Goal: Obtain resource: Download file/media

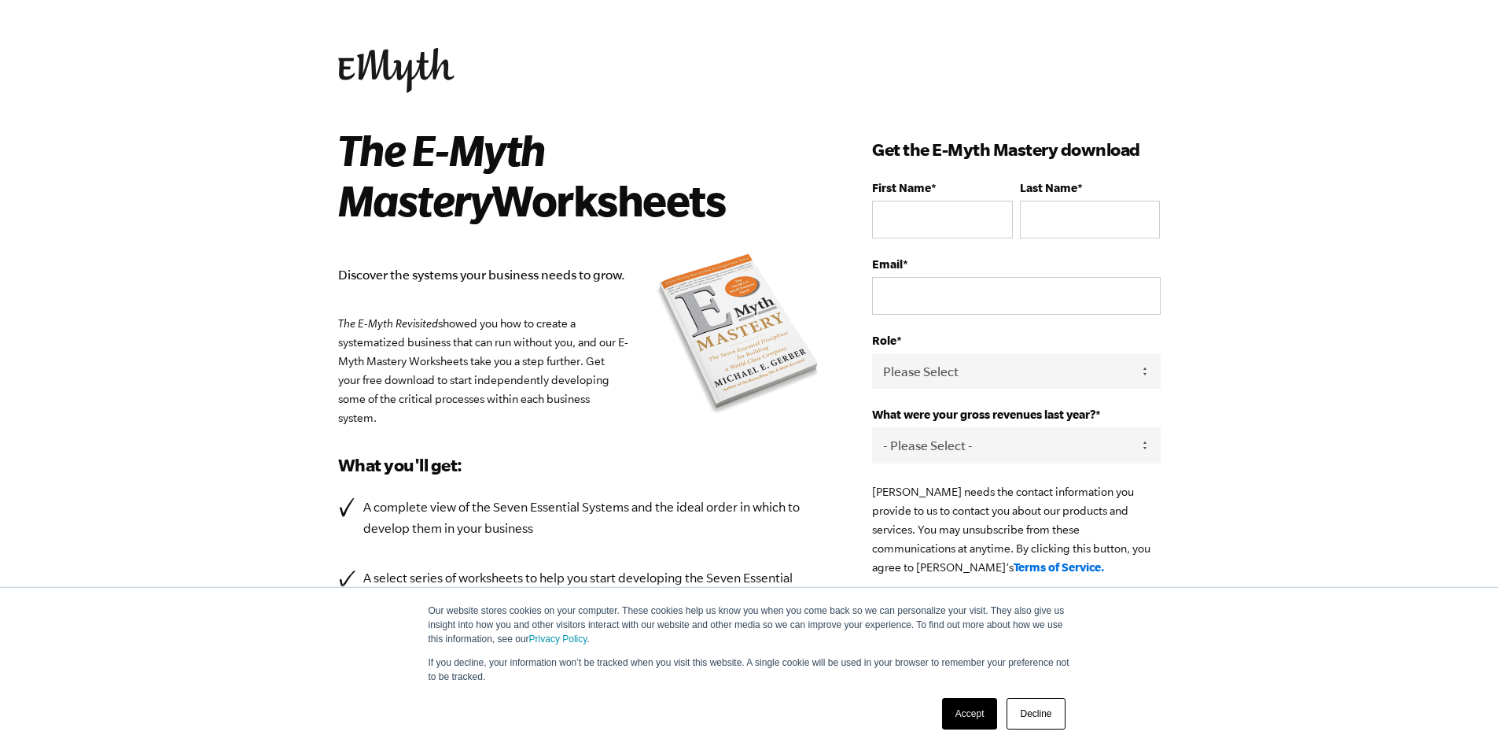
scroll to position [157, 0]
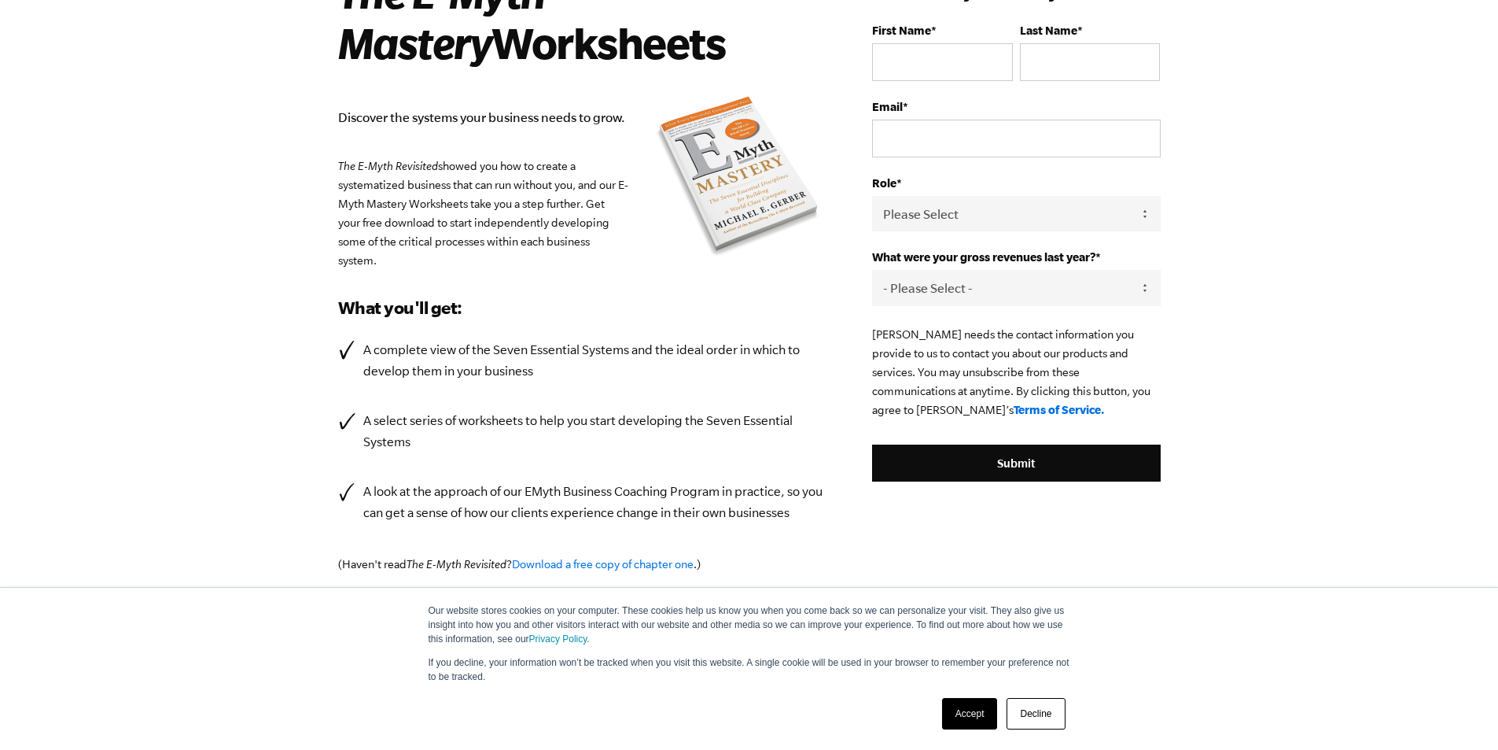
click at [955, 703] on link "Accept" at bounding box center [970, 713] width 56 height 31
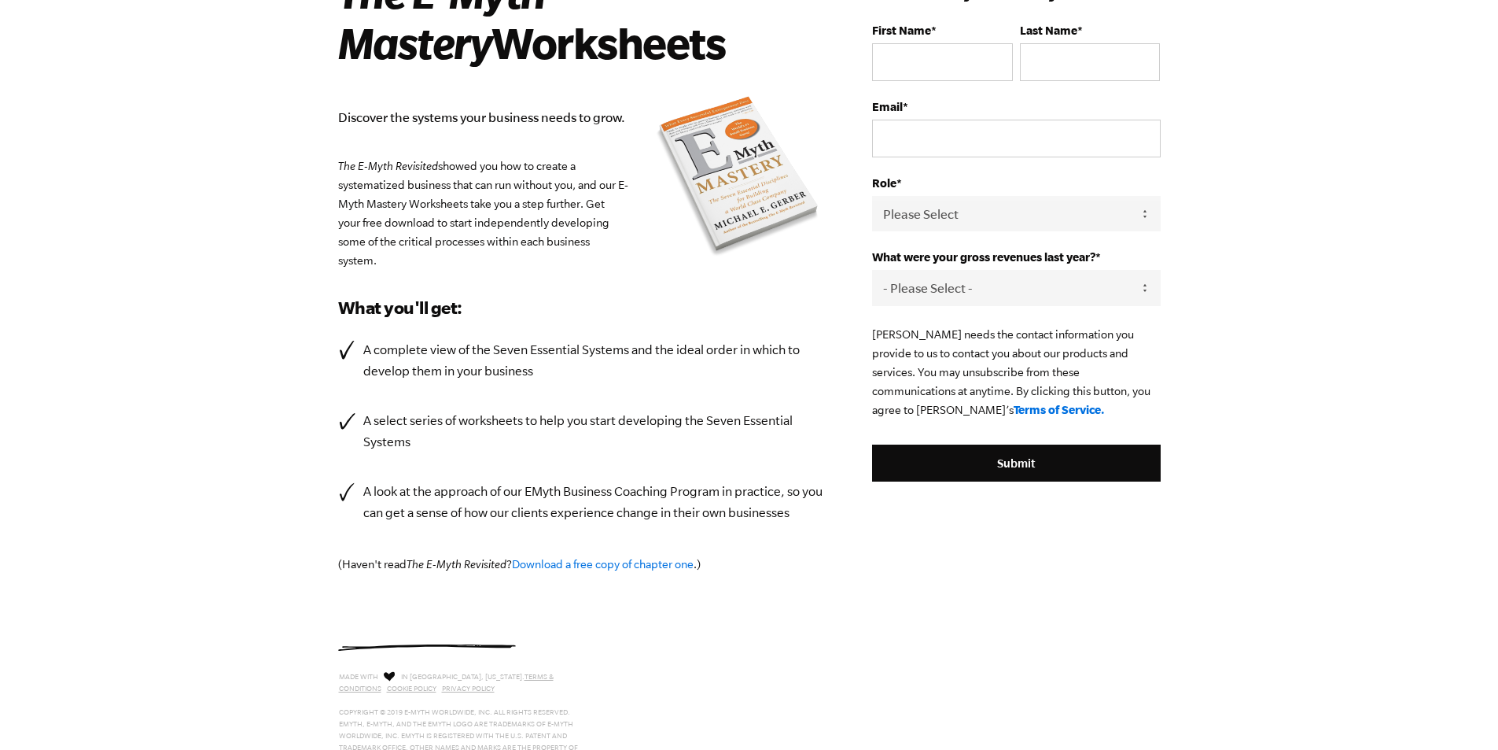
scroll to position [0, 0]
click at [978, 223] on select "Please Select Owner Partner / Co-Owner Executive Employee / Other" at bounding box center [1016, 213] width 288 height 35
select select "Owner"
click at [872, 196] on select "Please Select Owner Partner / Co-Owner Executive Employee / Other" at bounding box center [1016, 213] width 288 height 35
click at [1117, 289] on select "- Please Select - 0-75K 76-150K 151-275K 276-500K 501-750K 751-1M 1-2.5M 2.5-5M…" at bounding box center [1016, 287] width 288 height 35
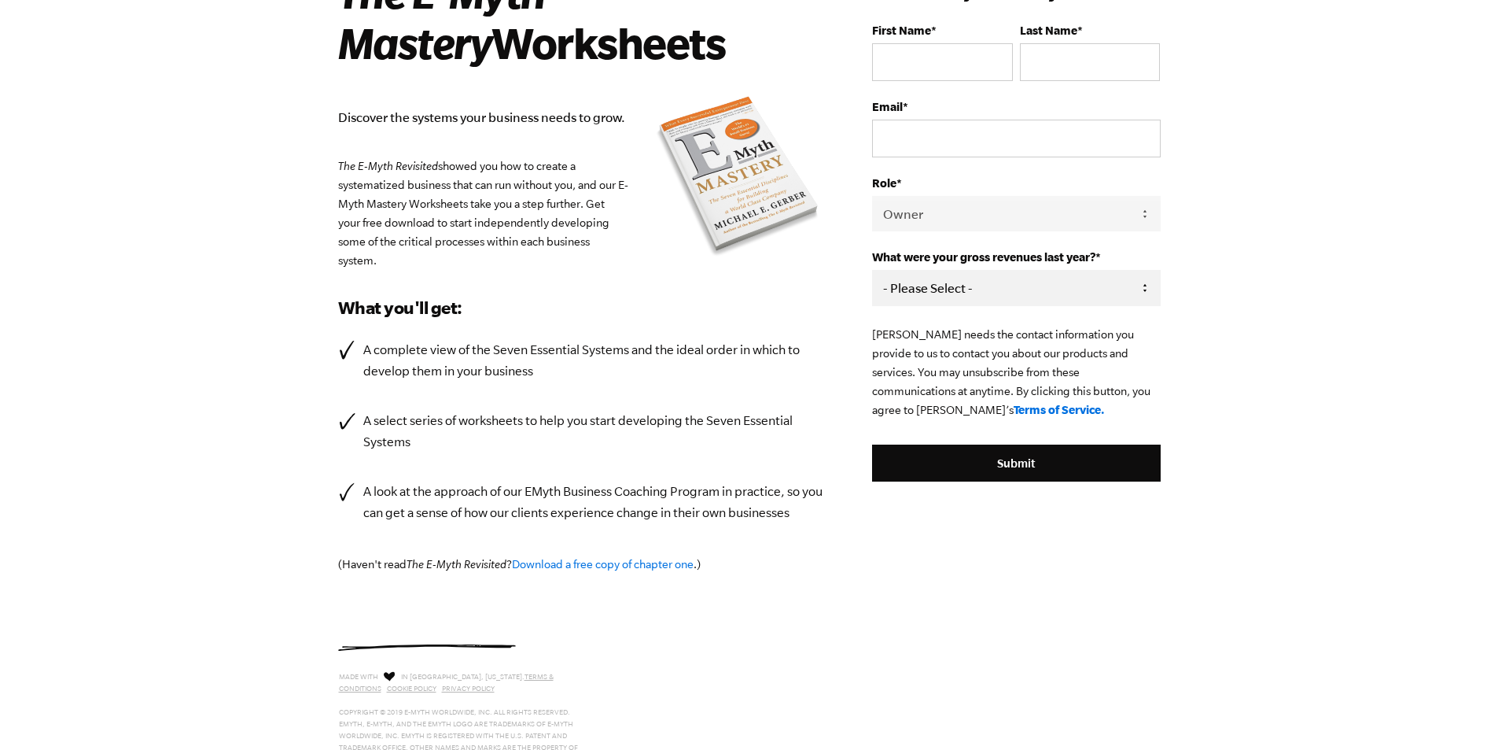
click at [1117, 289] on select "- Please Select - 0-75K 76-150K 151-275K 276-500K 501-750K 751-1M 1-2.5M 2.5-5M…" at bounding box center [1016, 287] width 288 height 35
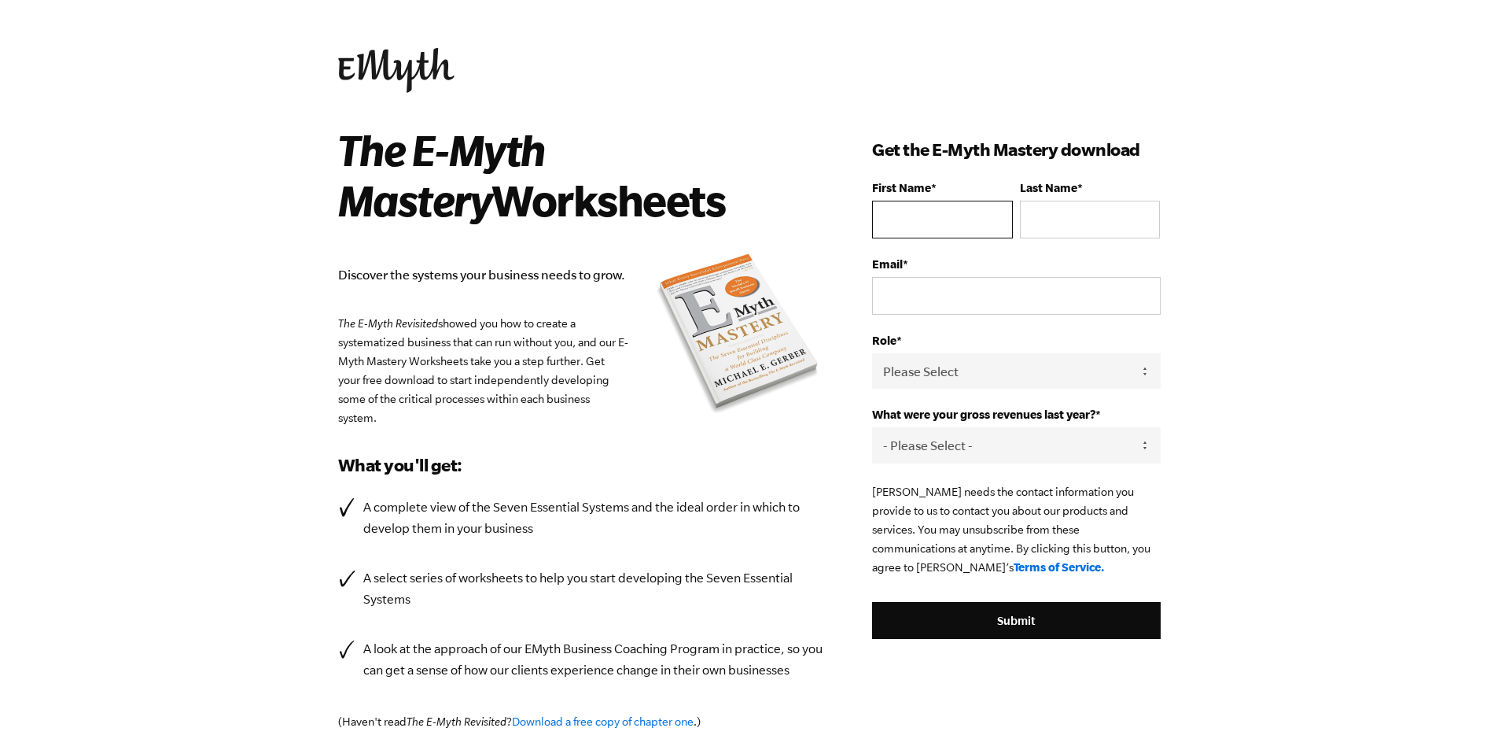
click at [939, 227] on input "First Name *" at bounding box center [942, 220] width 140 height 38
type input "Neil"
type input "Scott"
type input "neilscott@lifteachother.co.uk"
click at [1063, 381] on select "Please Select Owner Partner / Co-Owner Executive Employee / Other" at bounding box center [1016, 370] width 288 height 35
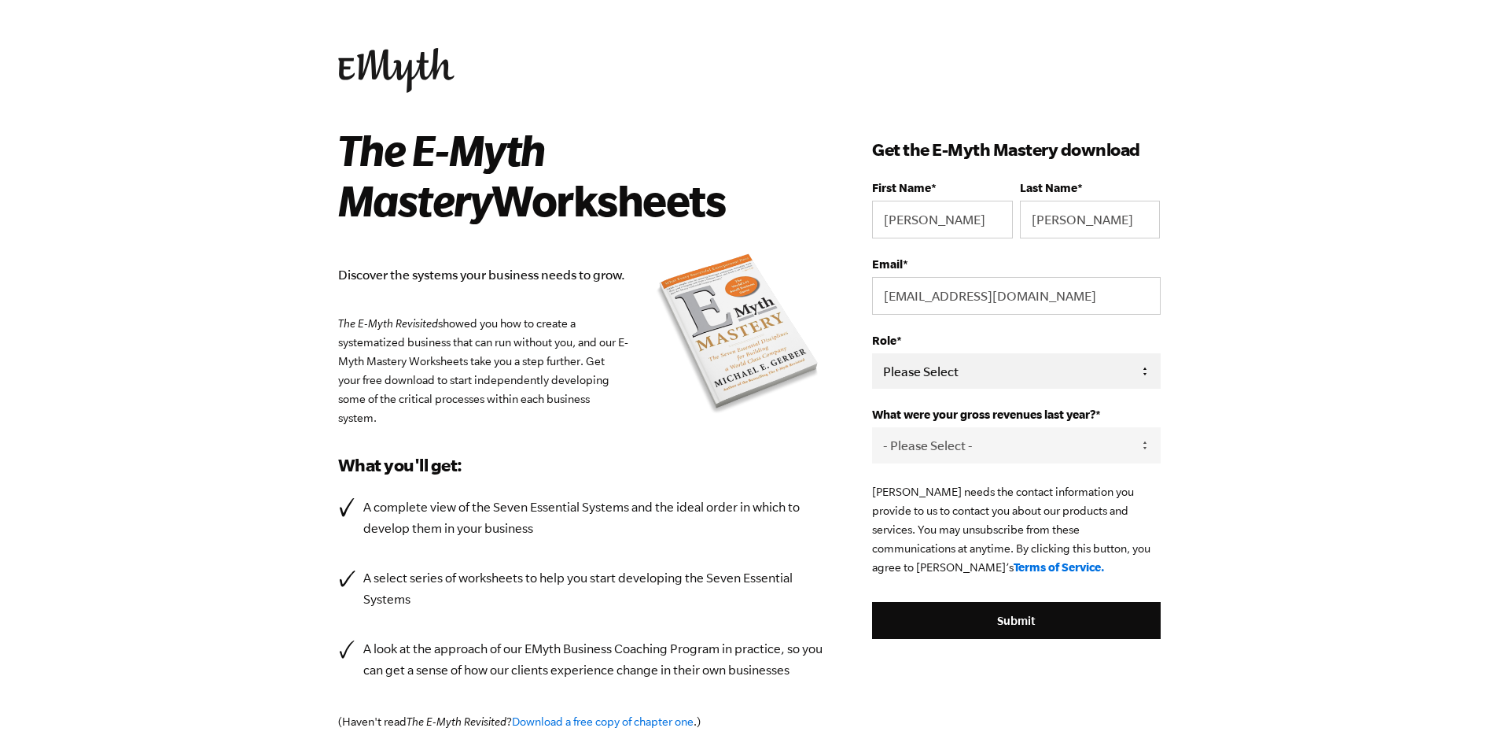
select select "Owner"
click at [872, 353] on select "Please Select Owner Partner / Co-Owner Executive Employee / Other" at bounding box center [1016, 370] width 288 height 35
drag, startPoint x: 1067, startPoint y: 452, endPoint x: 1073, endPoint y: 463, distance: 11.6
click at [1067, 452] on select "- Please Select - 0-75K 76-150K 151-275K 276-500K 501-750K 751-1M 1-2.5M 2.5-5M…" at bounding box center [1016, 444] width 288 height 35
select select "0-75K"
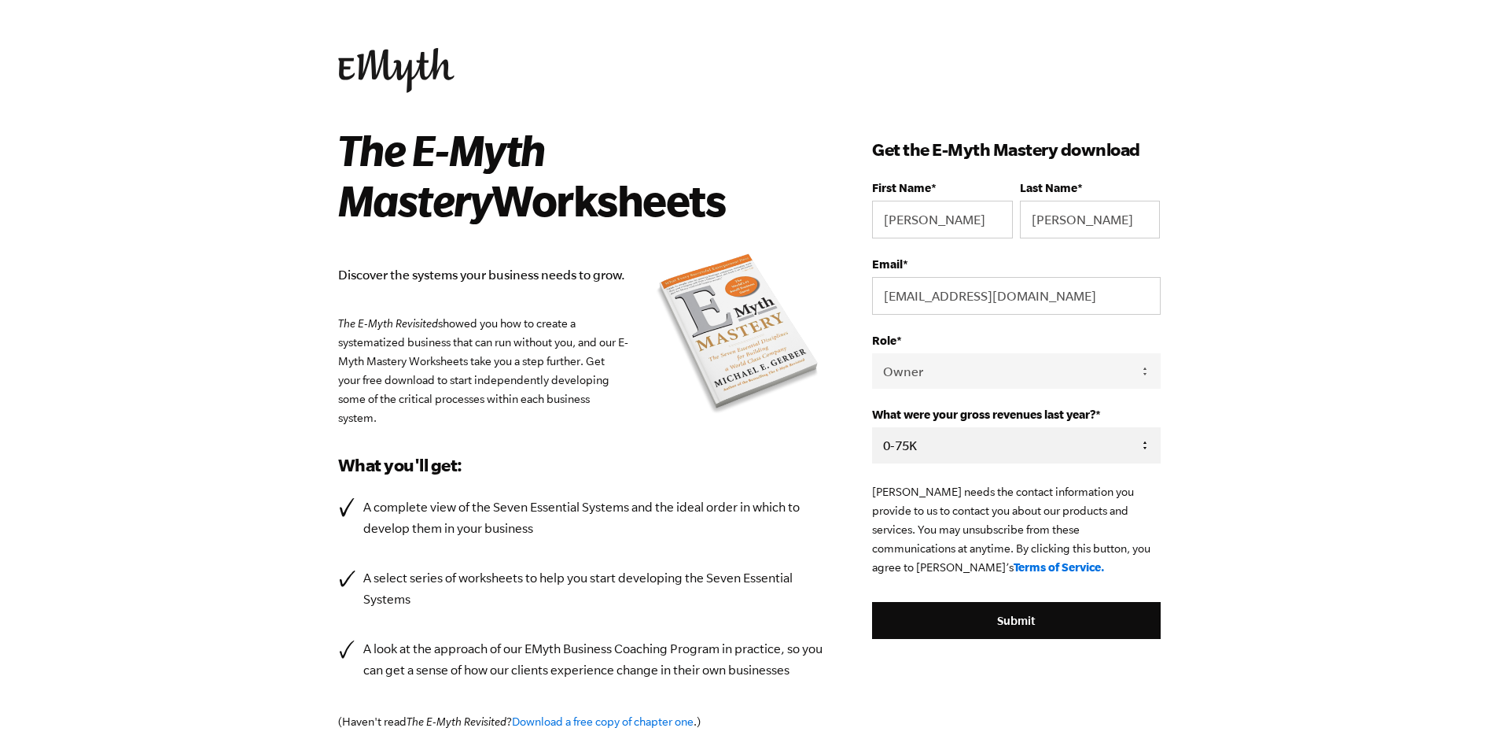
click at [872, 427] on select "- Please Select - 0-75K 76-150K 151-275K 276-500K 501-750K 751-1M 1-2.5M 2.5-5M…" at bounding box center [1016, 444] width 288 height 35
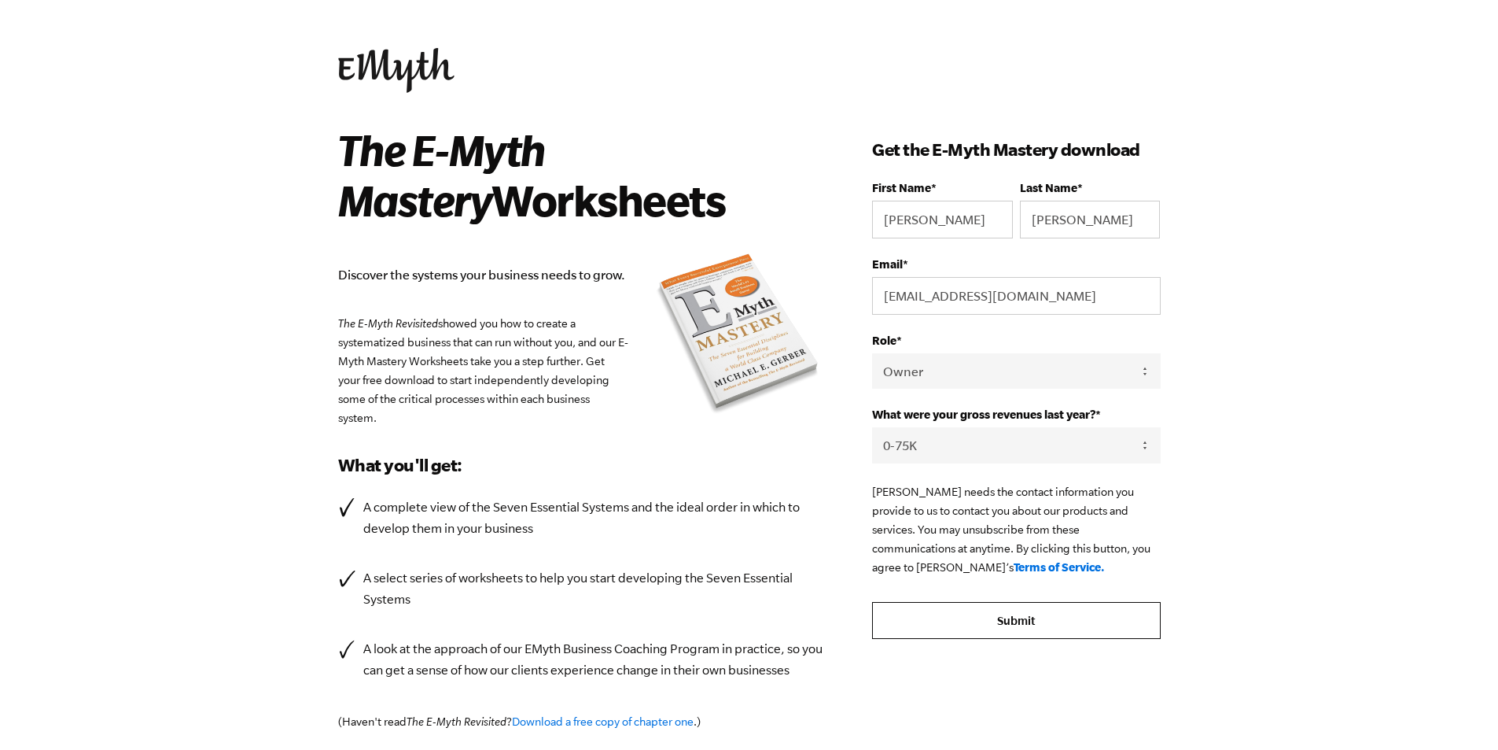
click at [1026, 612] on input "Submit" at bounding box center [1016, 621] width 288 height 38
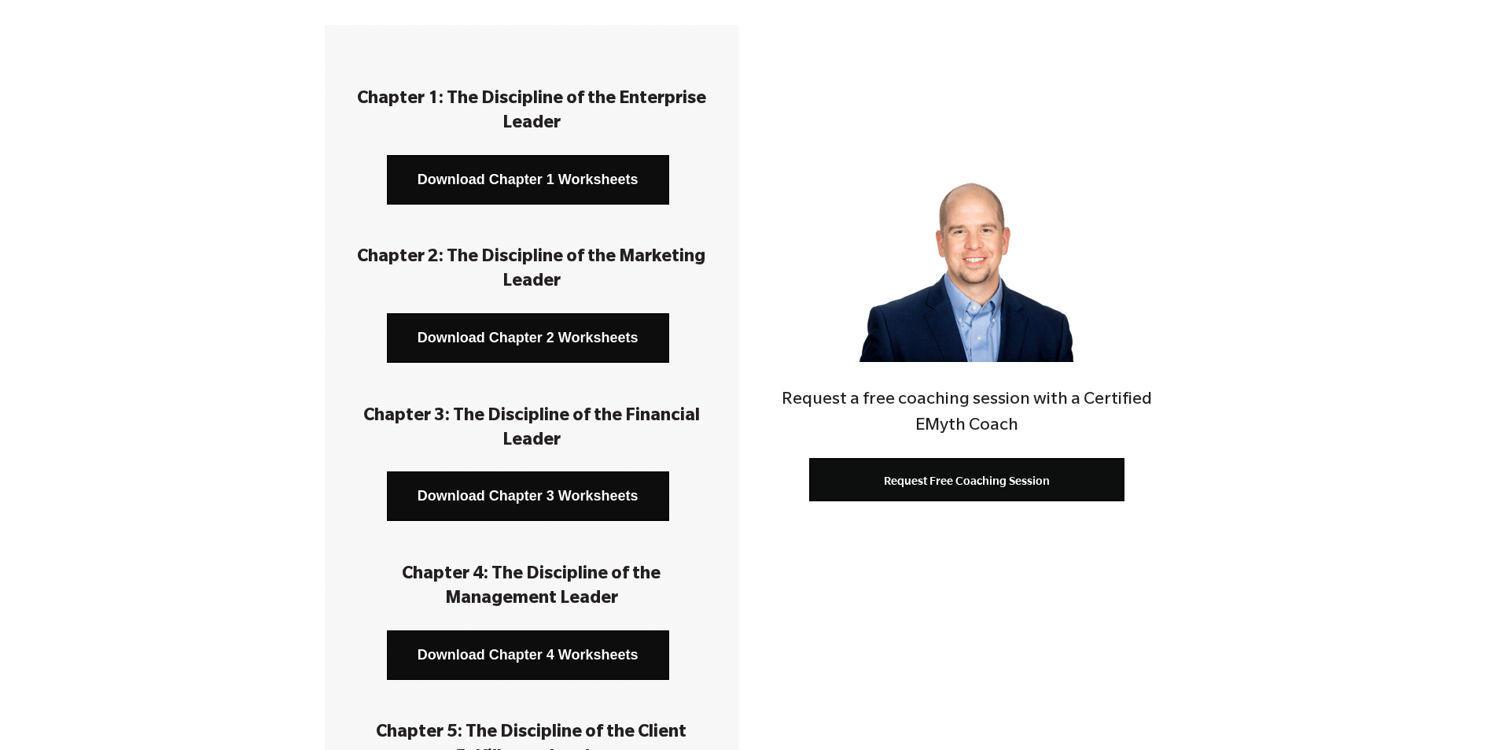
scroll to position [157, 0]
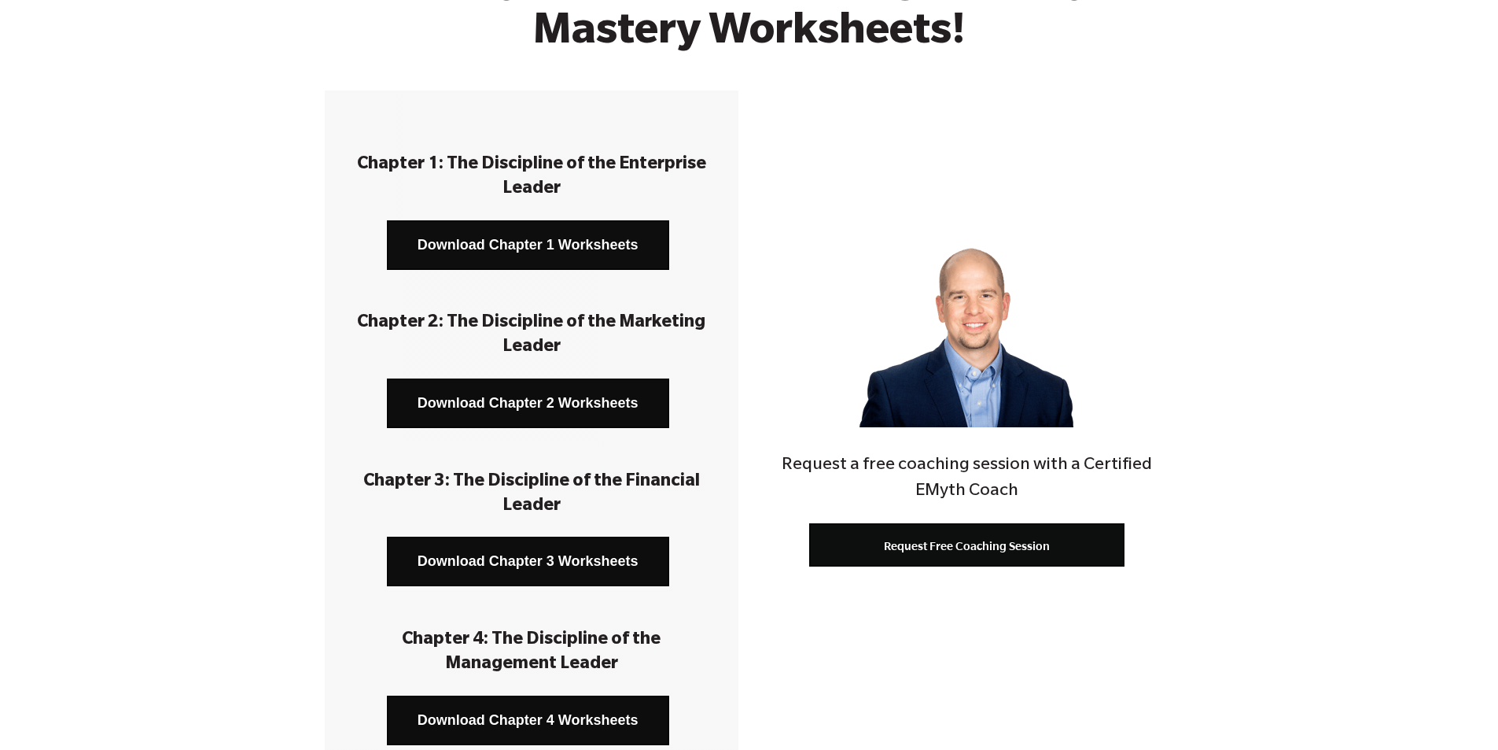
click at [515, 245] on link "Download Chapter 1 Worksheets" at bounding box center [528, 245] width 282 height 50
click at [535, 408] on link "Download Chapter 2 Worksheets" at bounding box center [528, 403] width 282 height 50
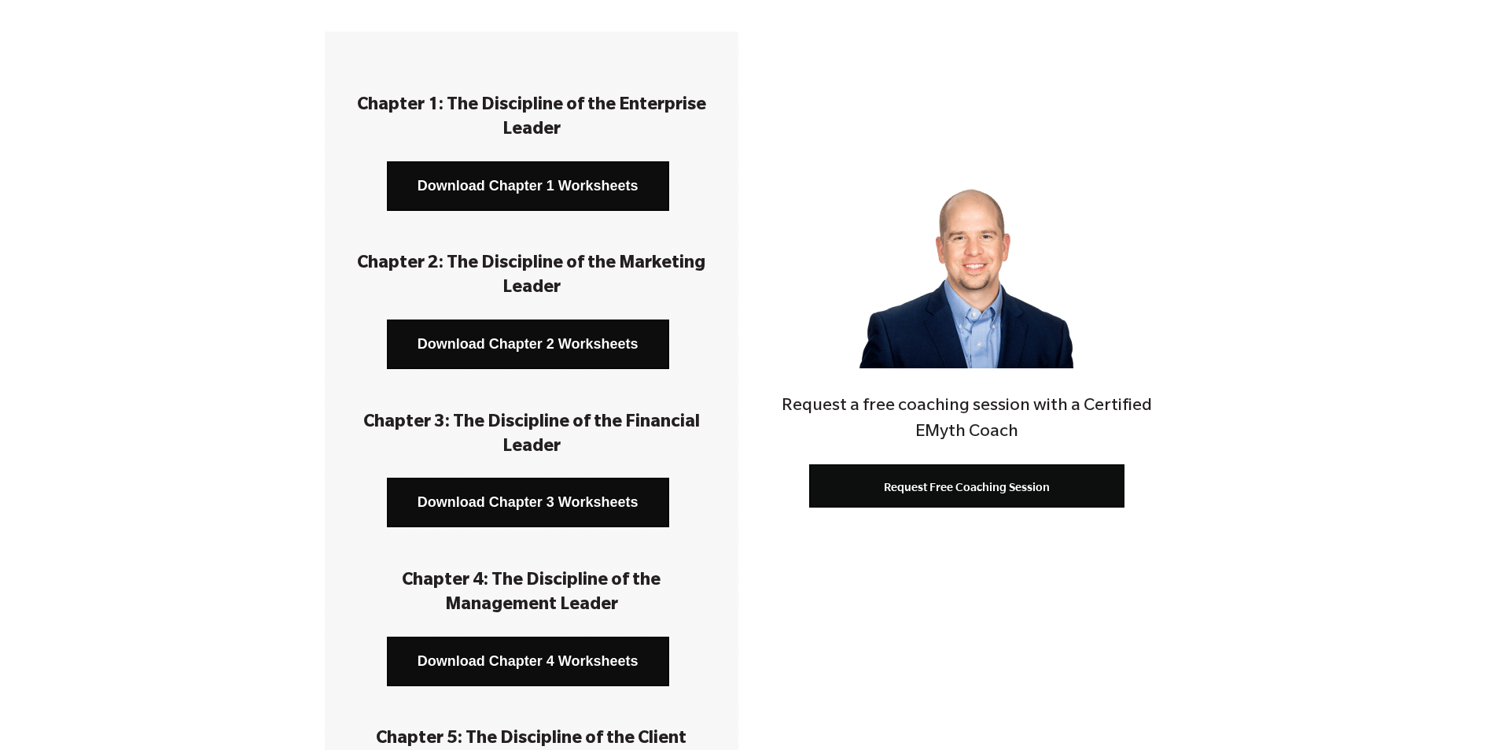
scroll to position [315, 0]
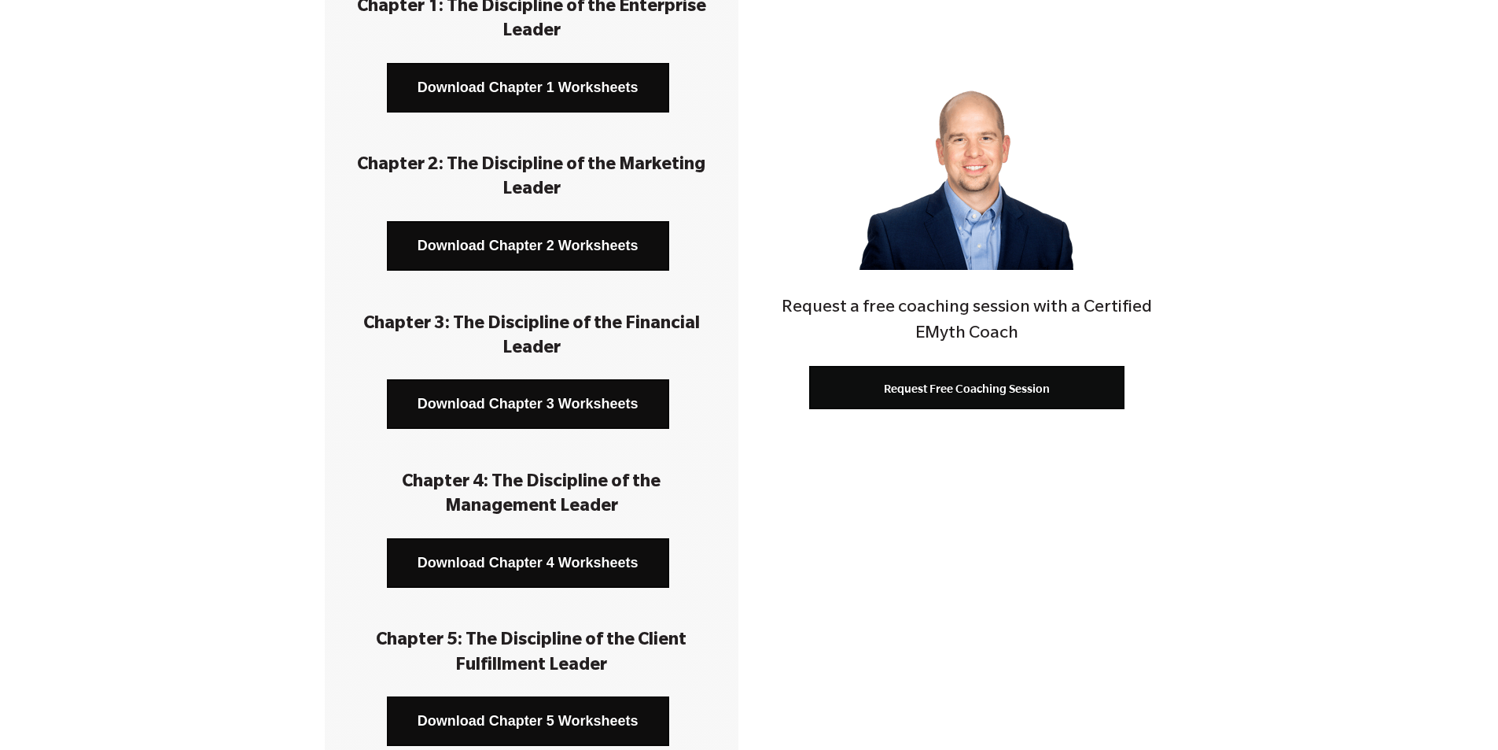
click at [523, 411] on link "Download Chapter 3 Worksheets" at bounding box center [528, 404] width 282 height 50
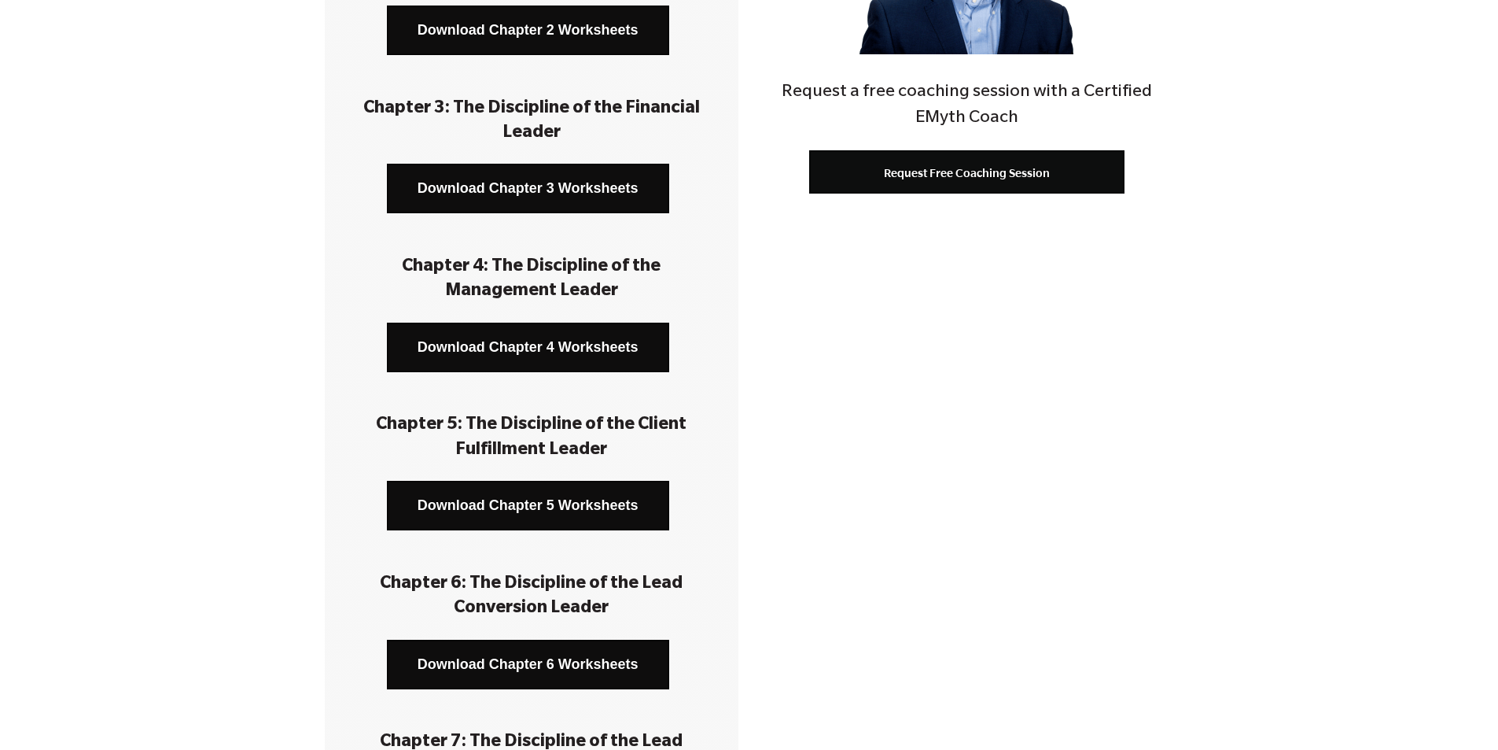
scroll to position [551, 0]
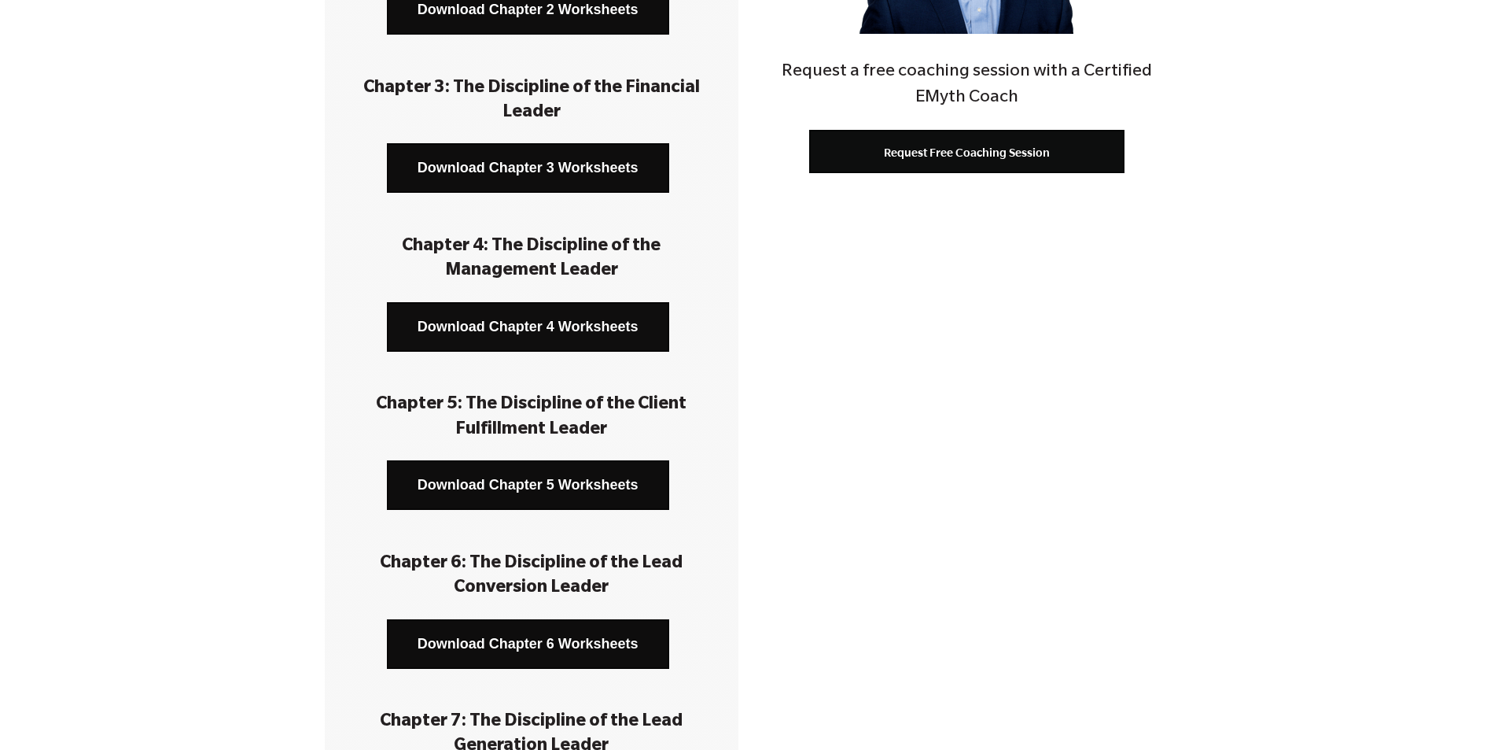
click at [546, 329] on link "Download Chapter 4 Worksheets" at bounding box center [528, 327] width 282 height 50
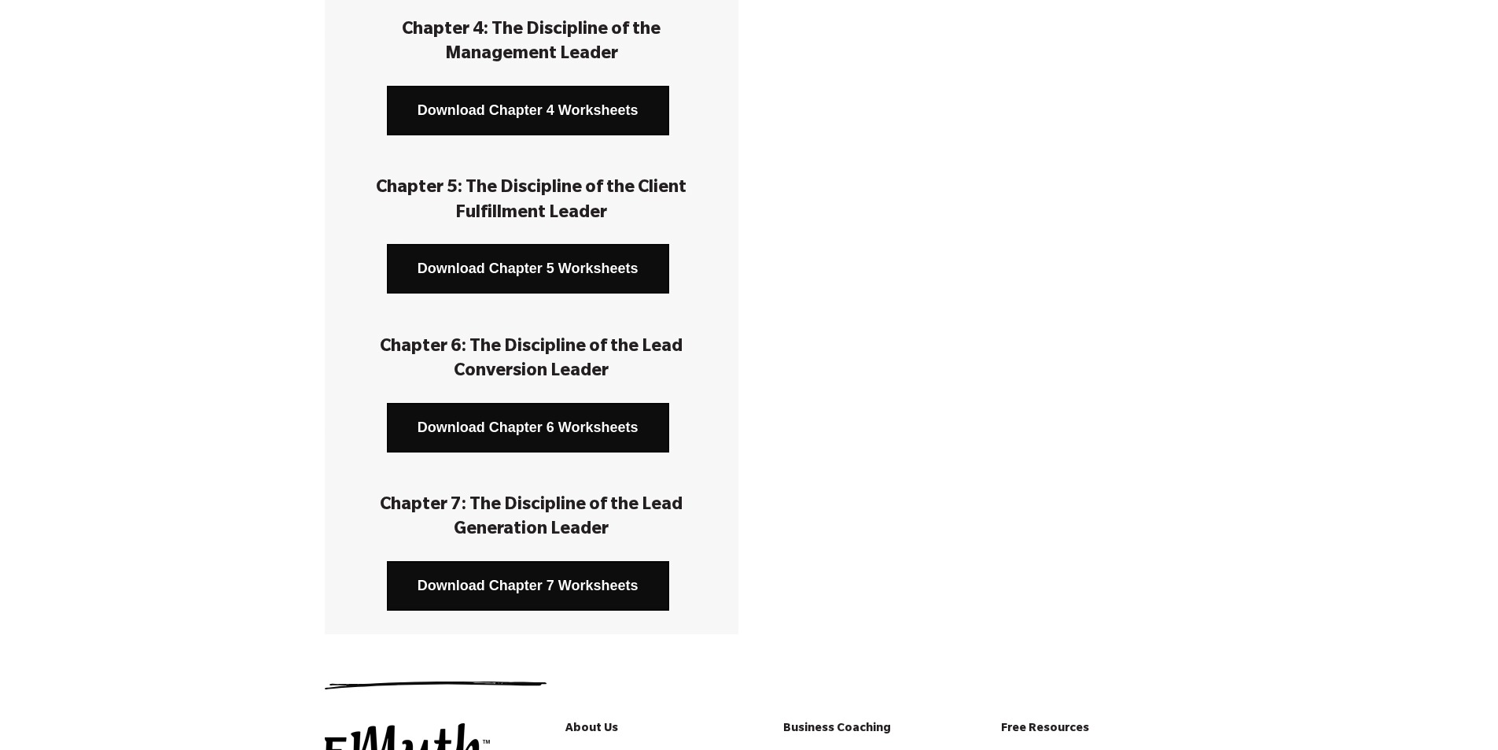
scroll to position [787, 0]
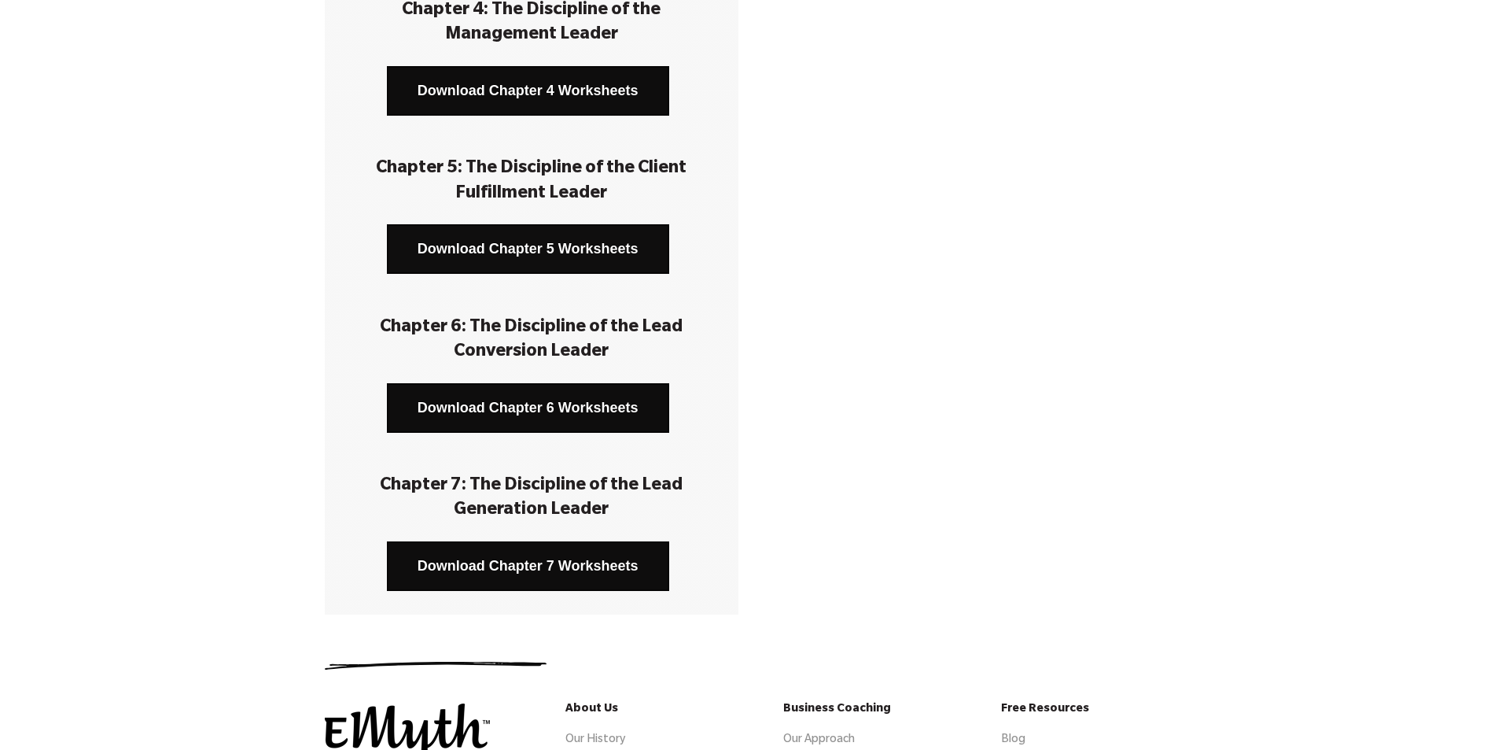
click at [543, 242] on link "Download Chapter 5 Worksheets" at bounding box center [528, 249] width 282 height 50
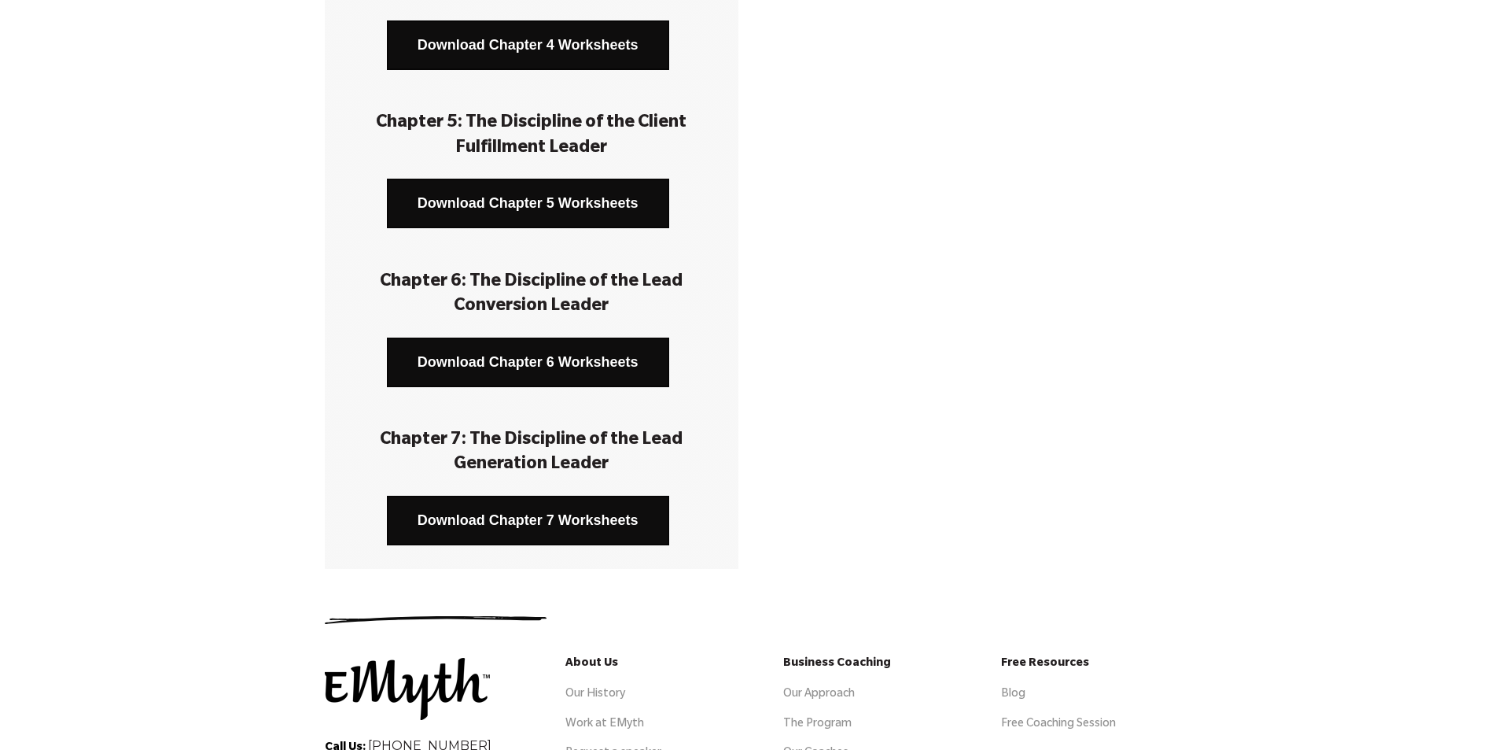
scroll to position [944, 0]
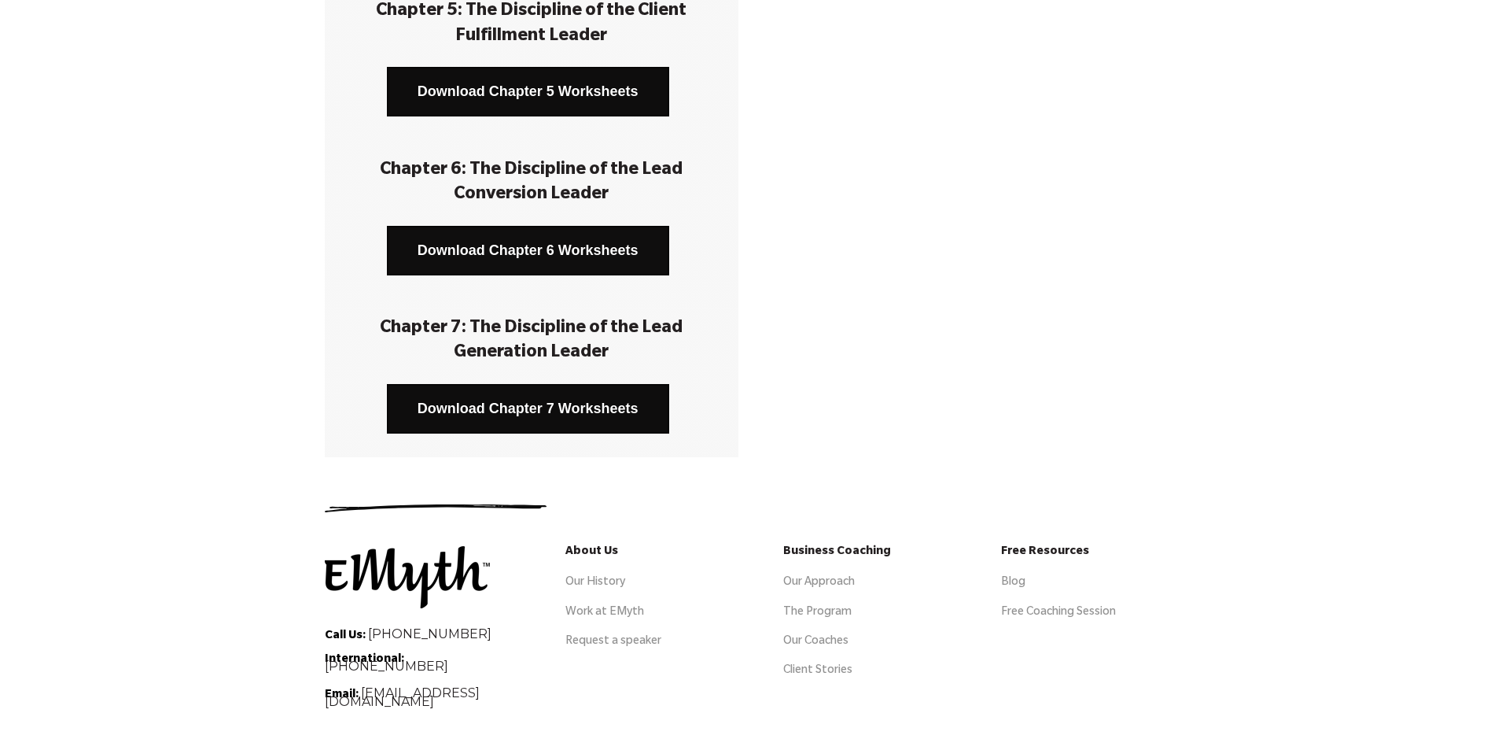
click at [540, 253] on link "Download Chapter 6 Worksheets" at bounding box center [528, 251] width 282 height 50
click at [532, 411] on link "Download Chapter 7 Worksheets" at bounding box center [528, 409] width 282 height 50
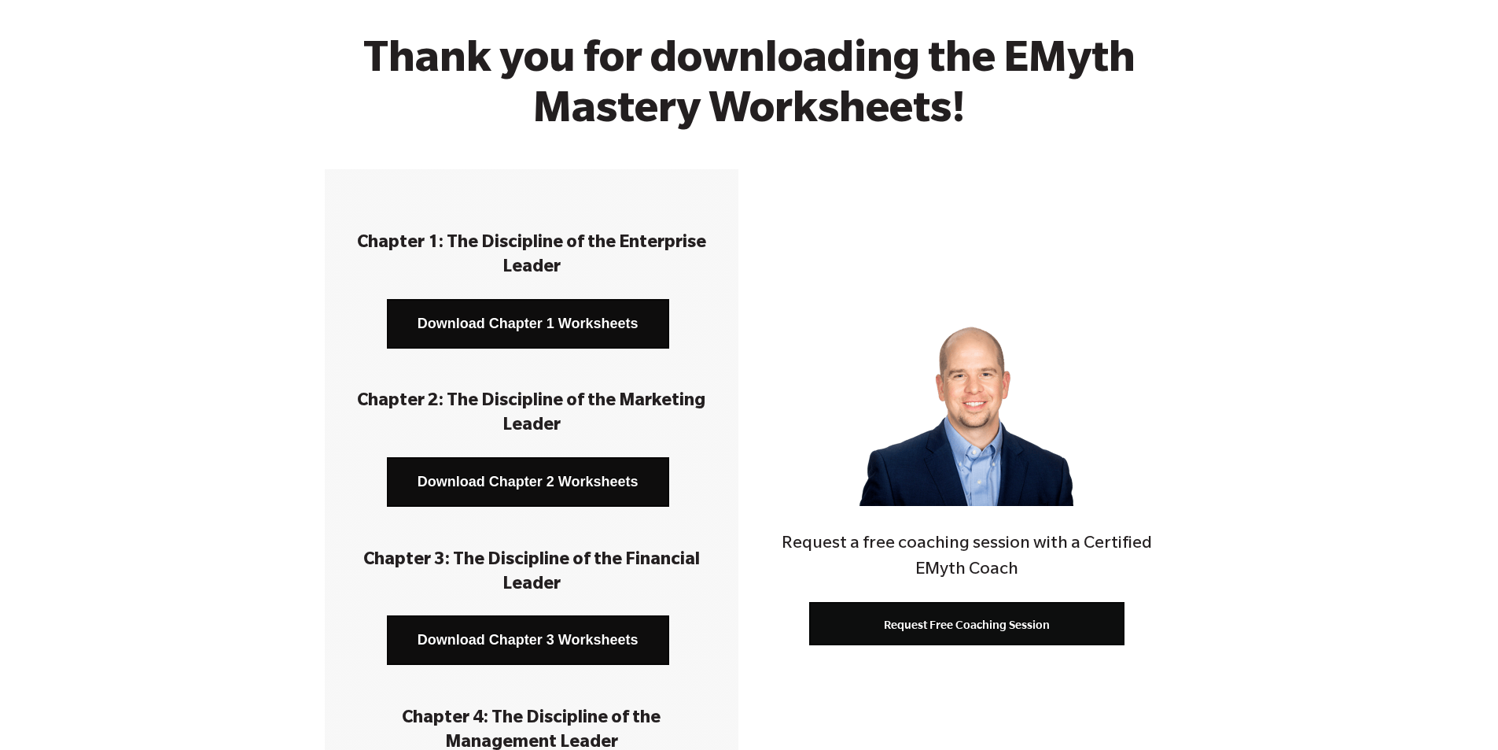
scroll to position [0, 0]
